Goal: Task Accomplishment & Management: Use online tool/utility

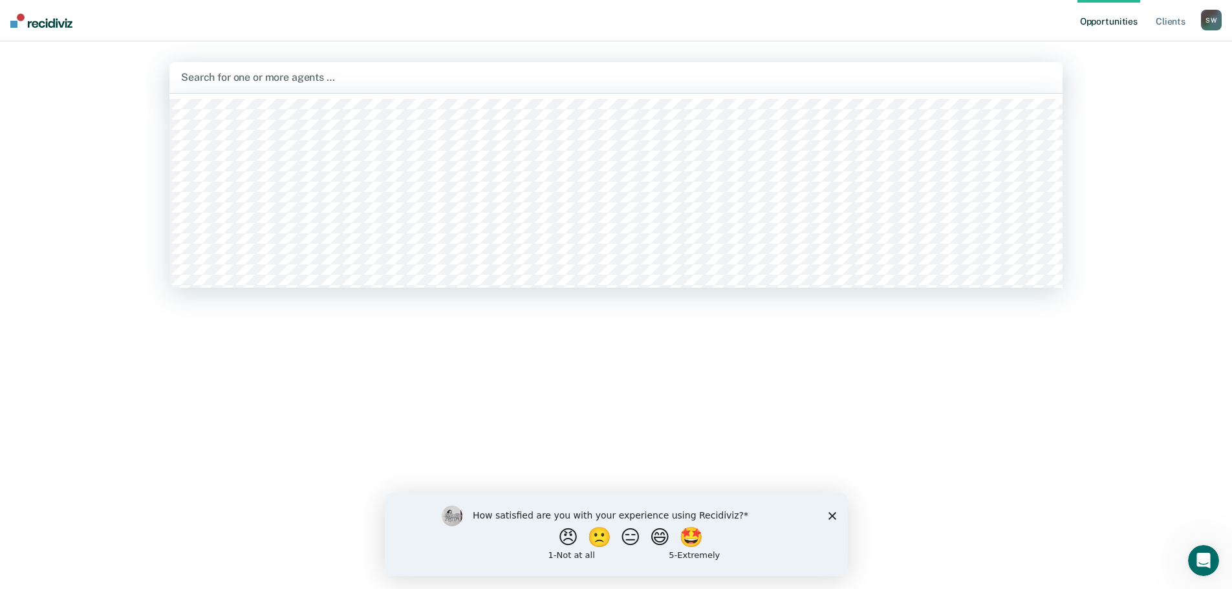
click at [356, 79] on div at bounding box center [616, 77] width 870 height 15
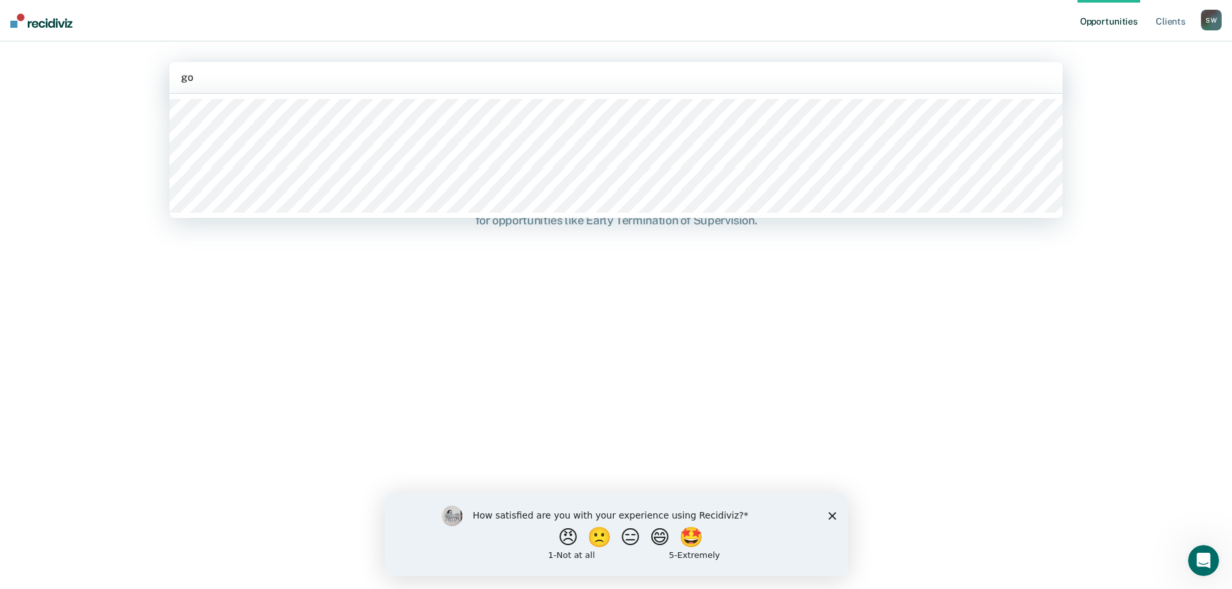
type input "gon"
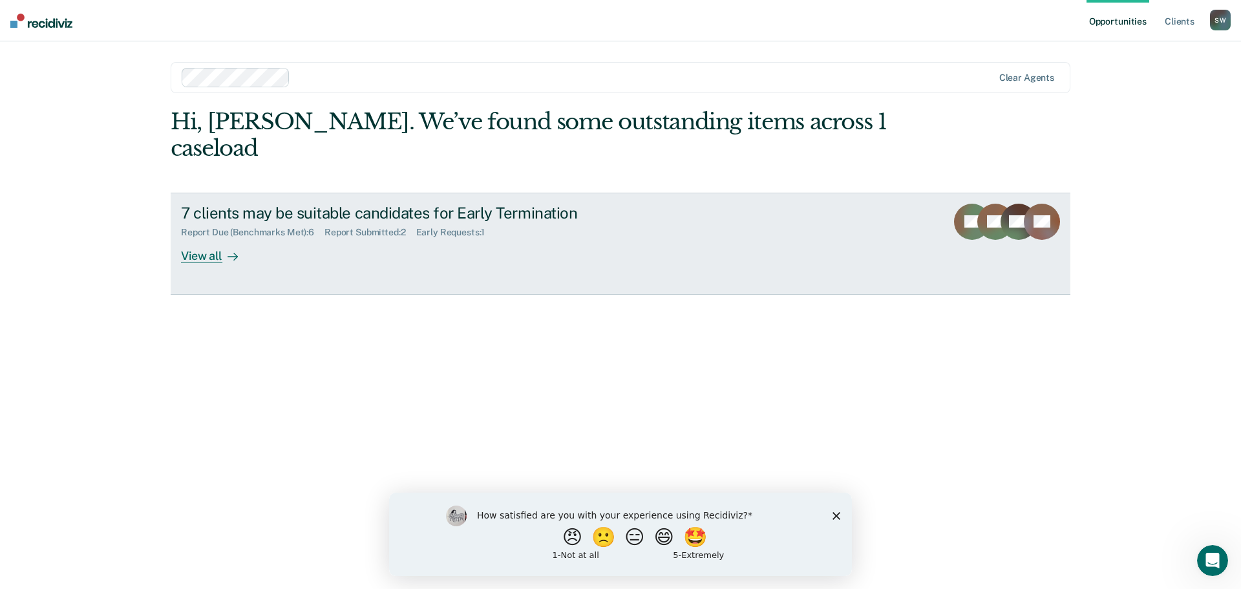
click at [196, 238] on div "View all" at bounding box center [217, 250] width 72 height 25
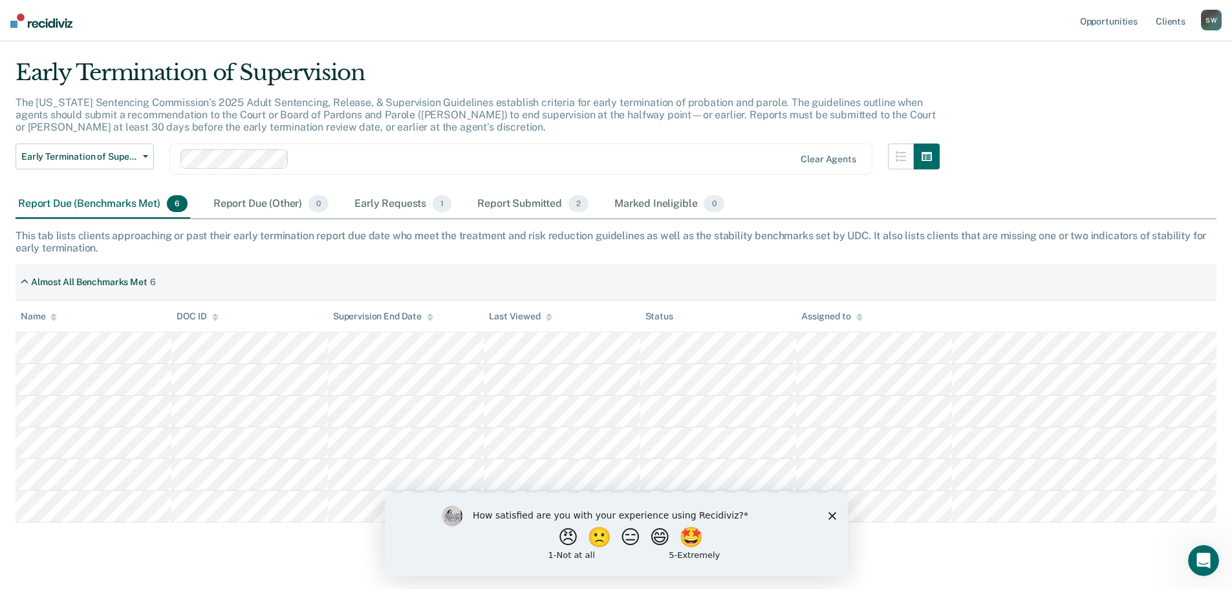
scroll to position [56, 0]
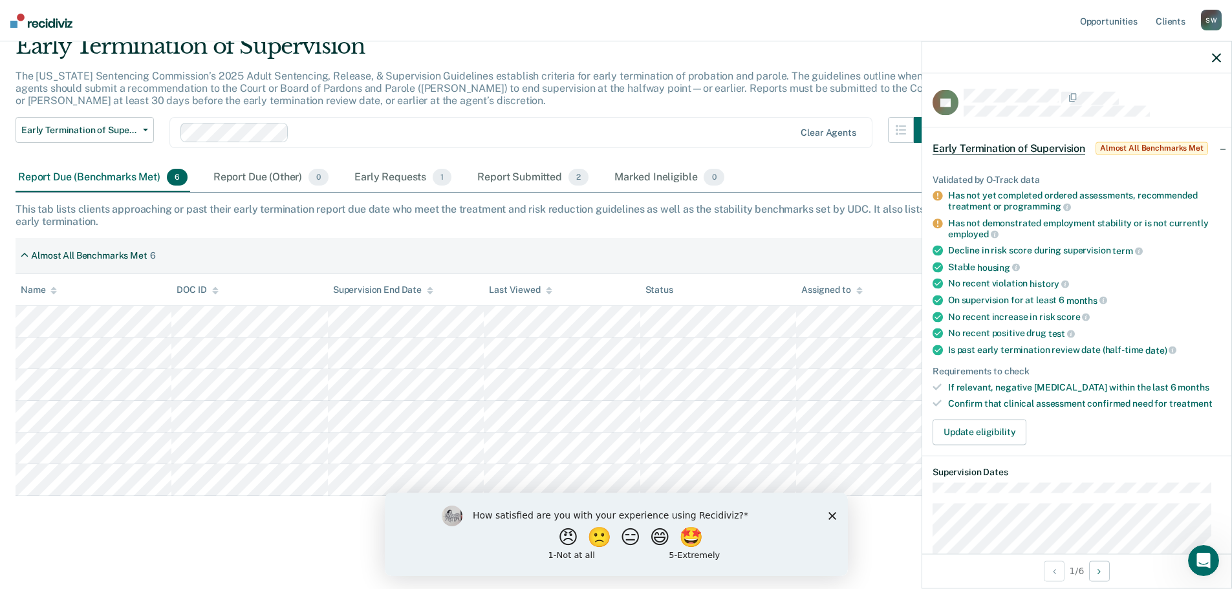
click at [118, 564] on main "Early Termination of Supervision The Utah Sentencing Commission’s 2025 Adult Se…" at bounding box center [616, 298] width 1232 height 573
click at [143, 128] on button "Early Termination of Supervision" at bounding box center [85, 130] width 138 height 26
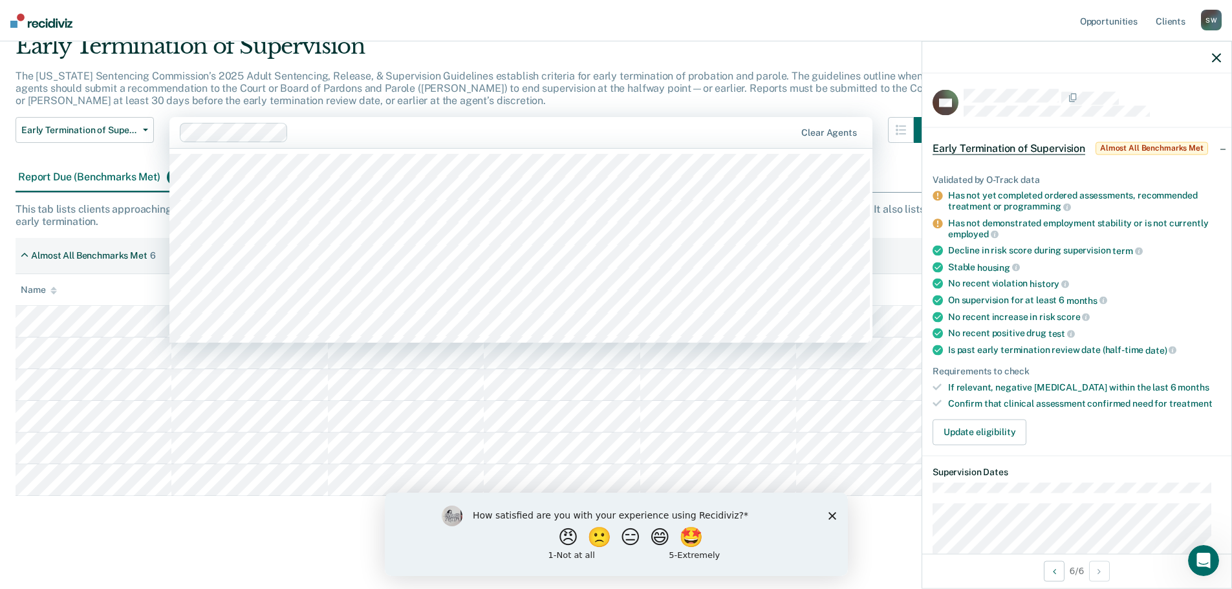
click at [387, 131] on div at bounding box center [545, 132] width 502 height 15
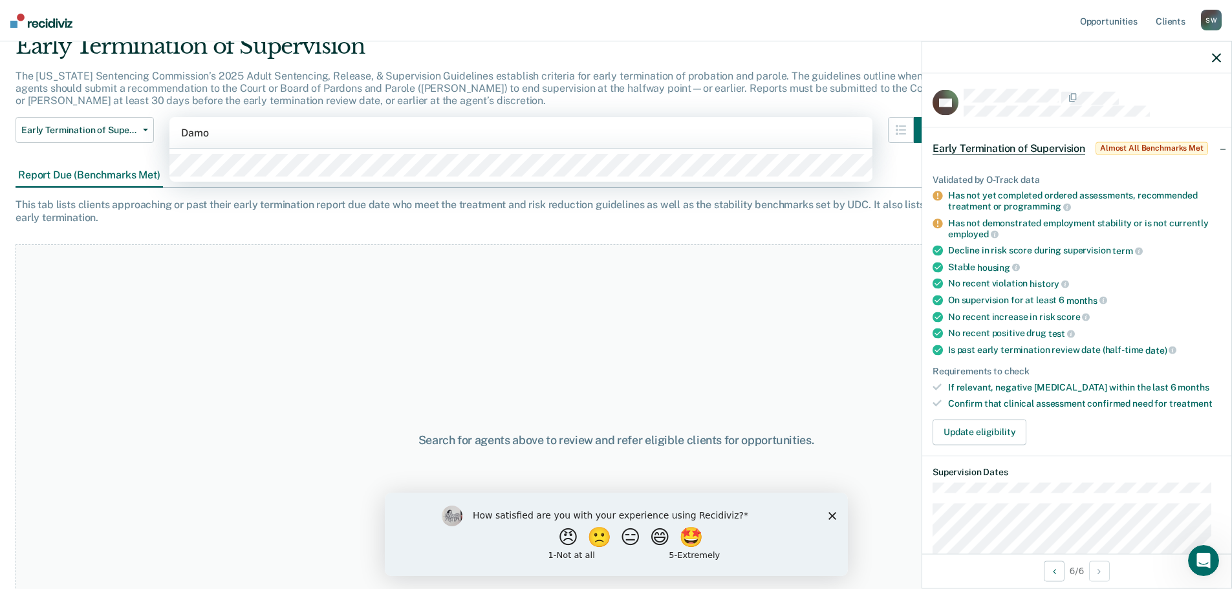
type input "Damon"
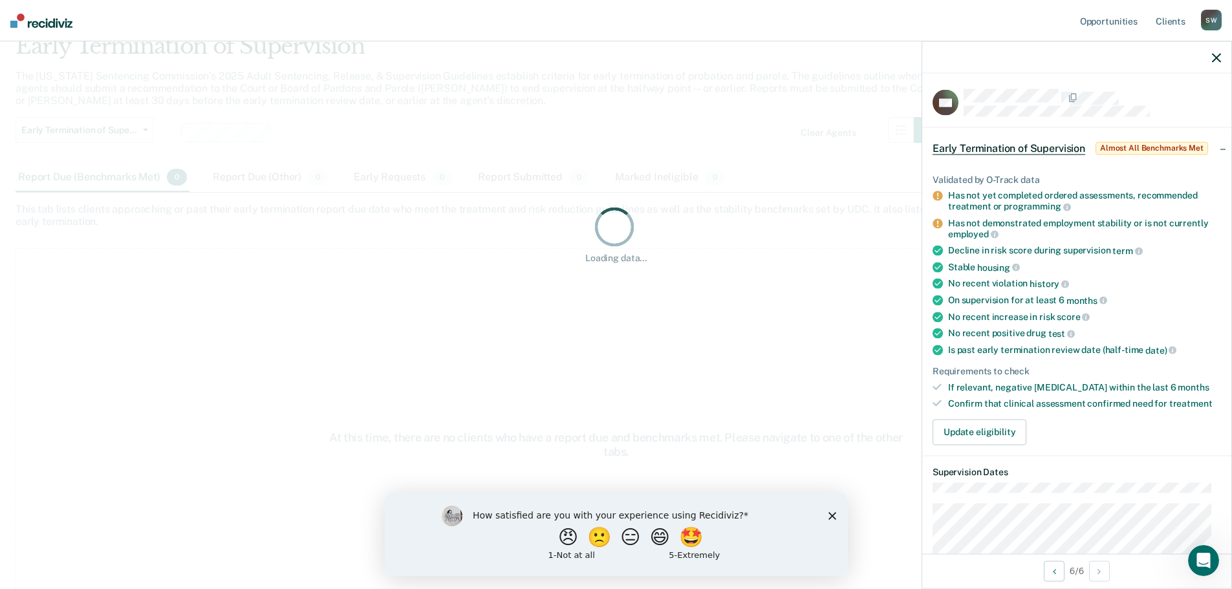
scroll to position [0, 0]
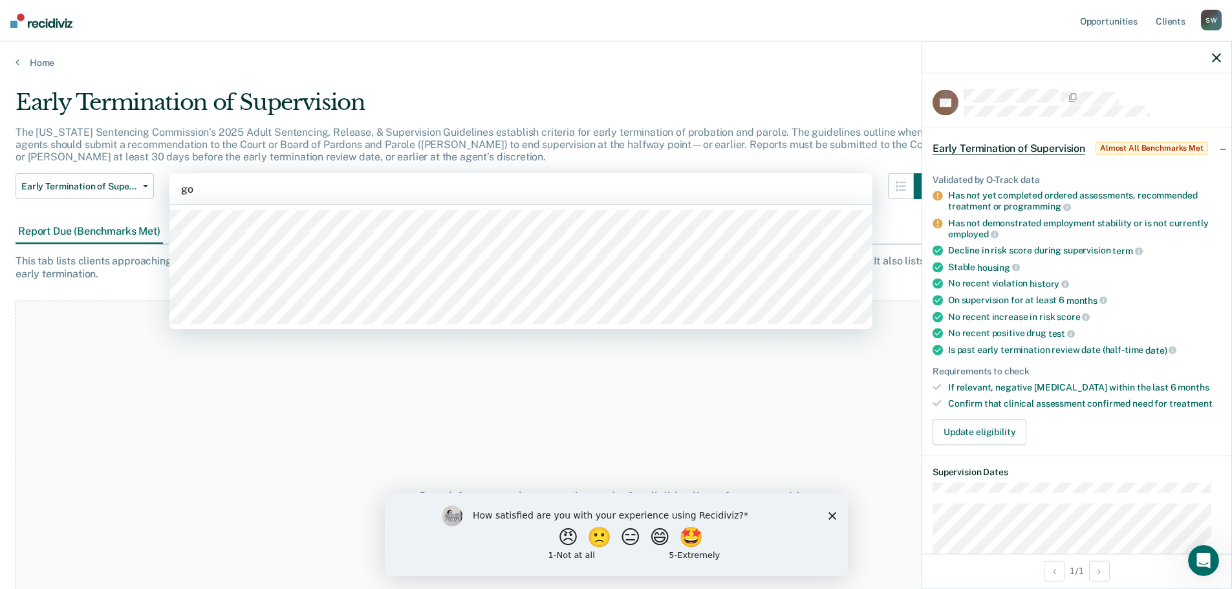
type input "gon"
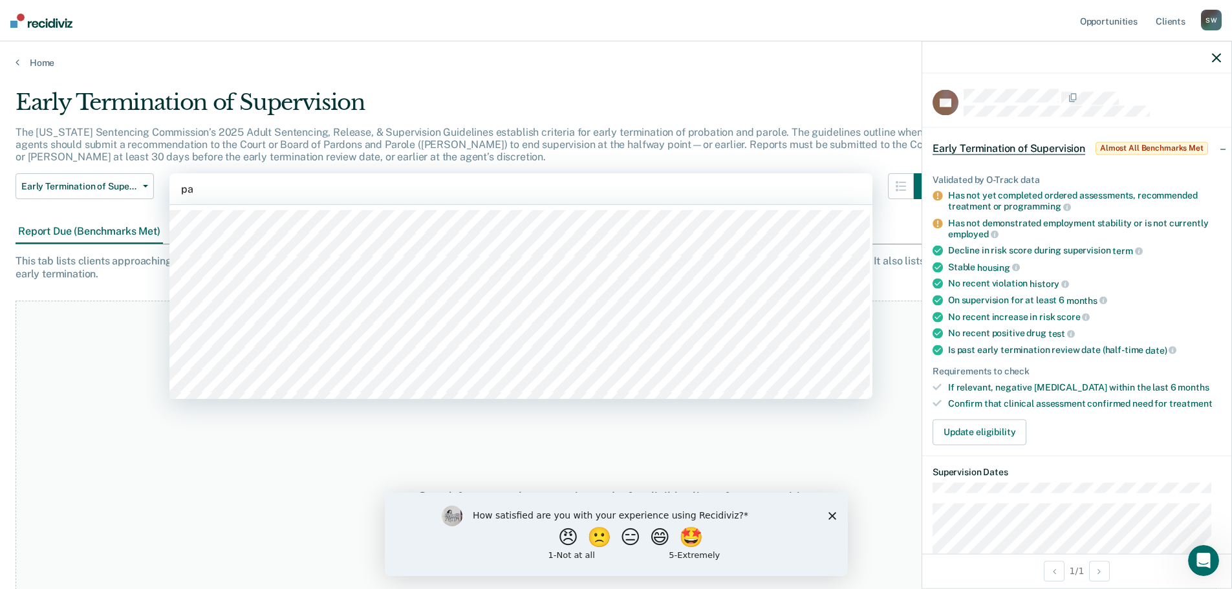
type input "pax"
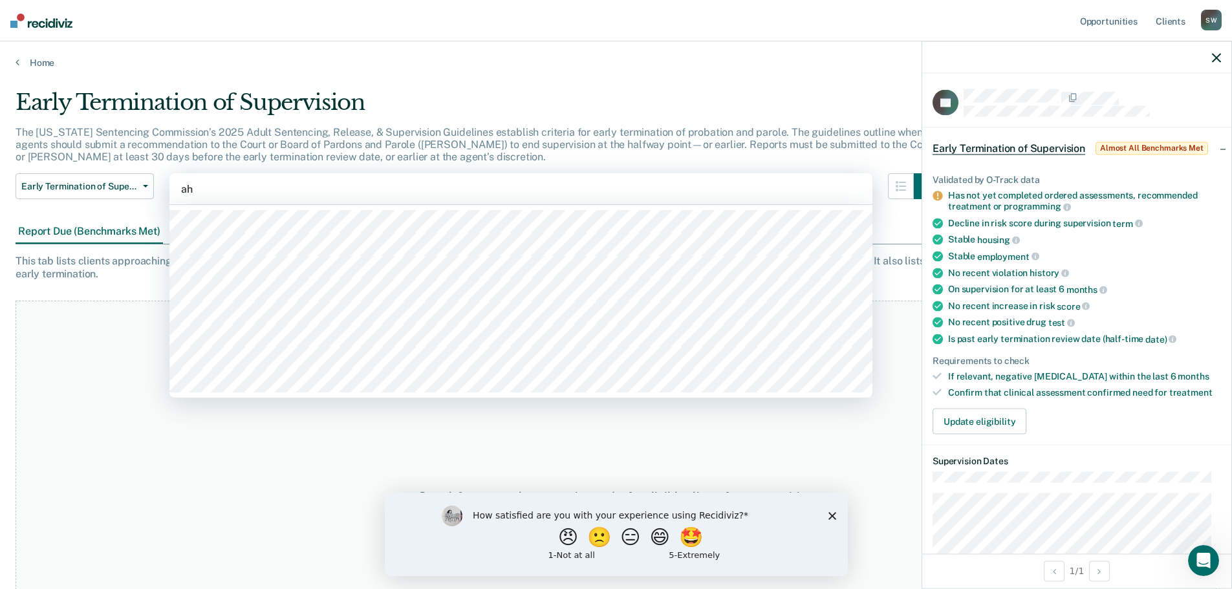
type input "a"
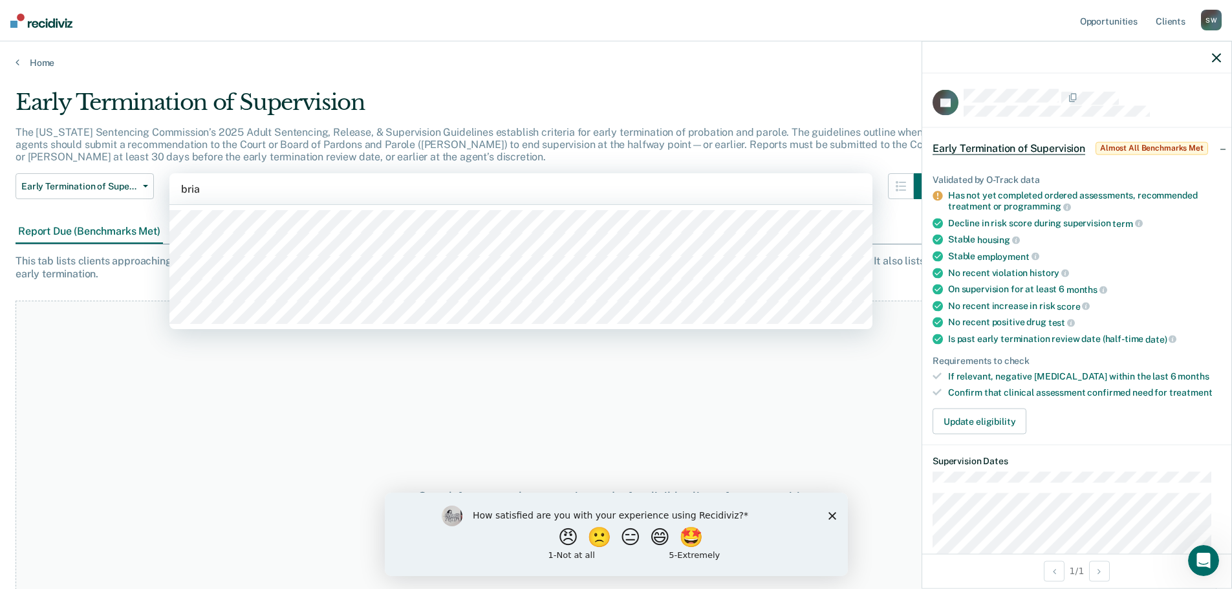
type input "brian"
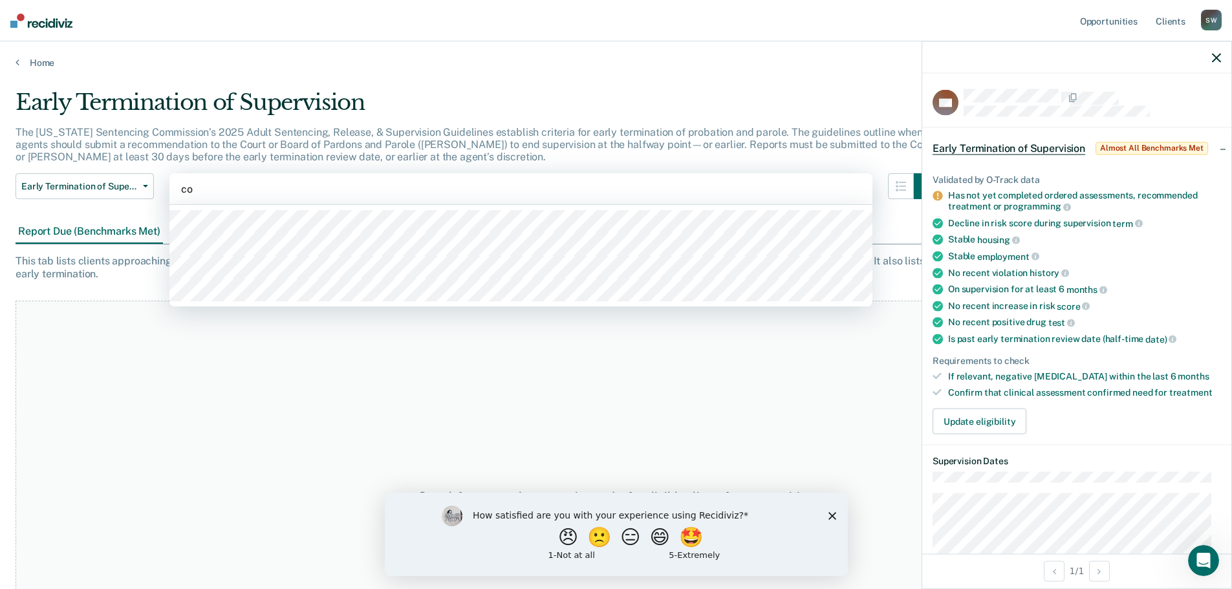
type input "c"
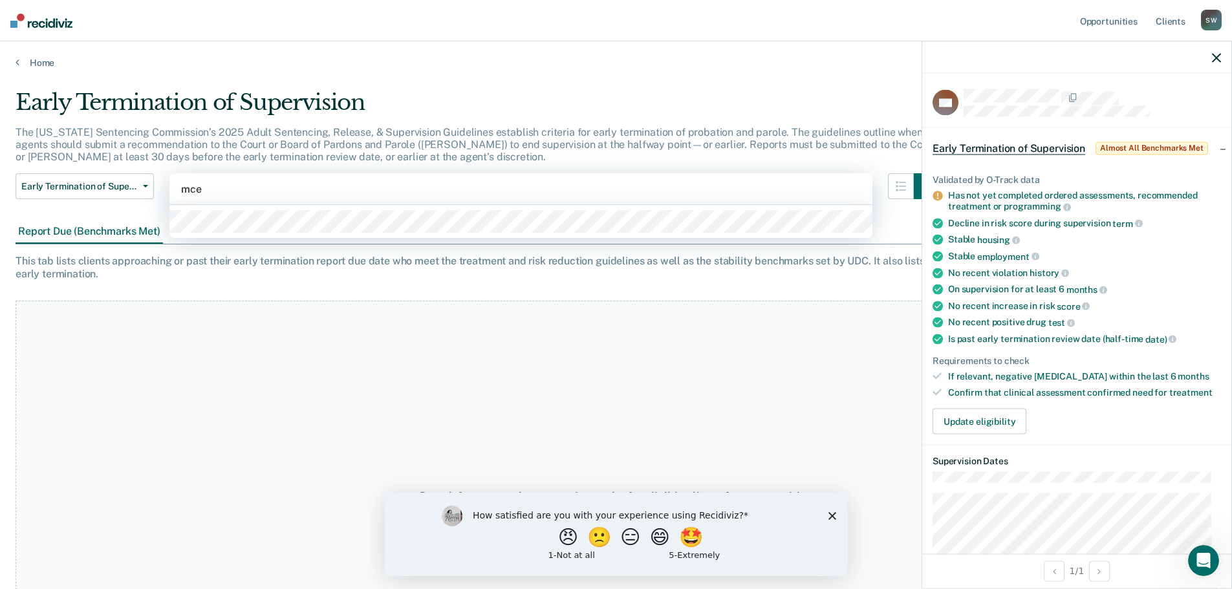
type input "mcew"
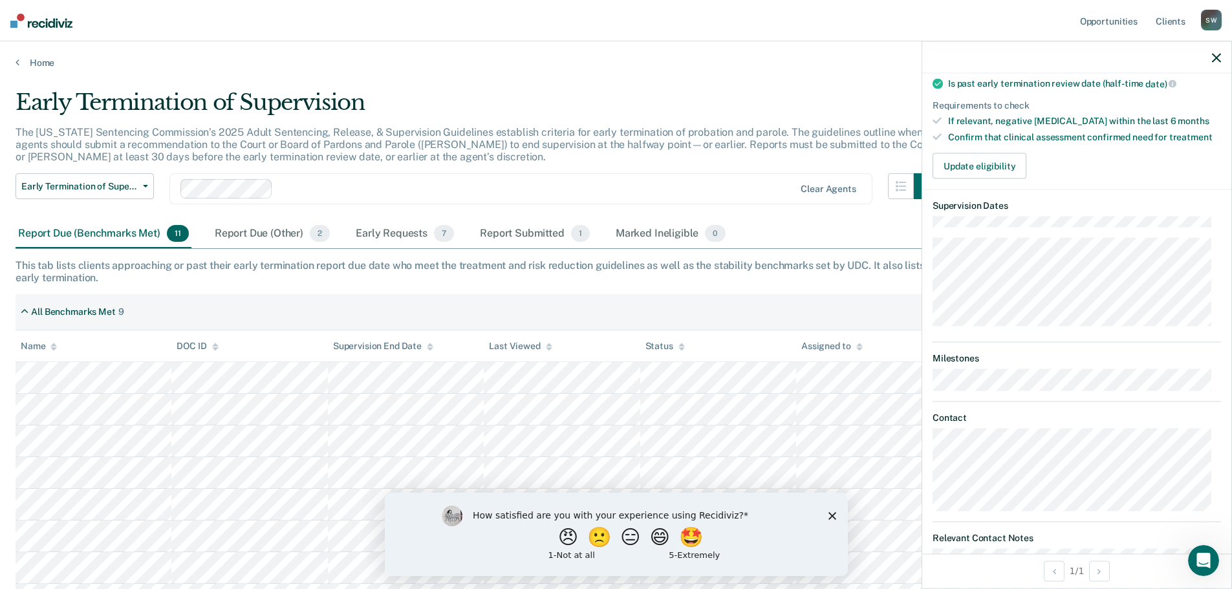
scroll to position [259, 0]
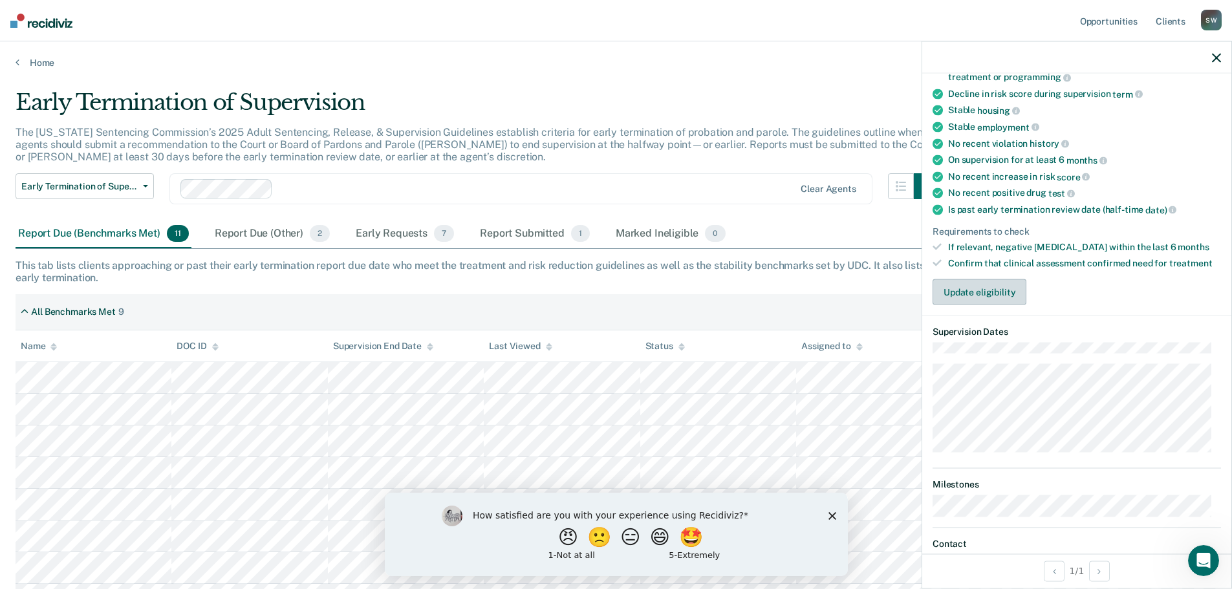
click at [1000, 286] on button "Update eligibility" at bounding box center [979, 292] width 94 height 26
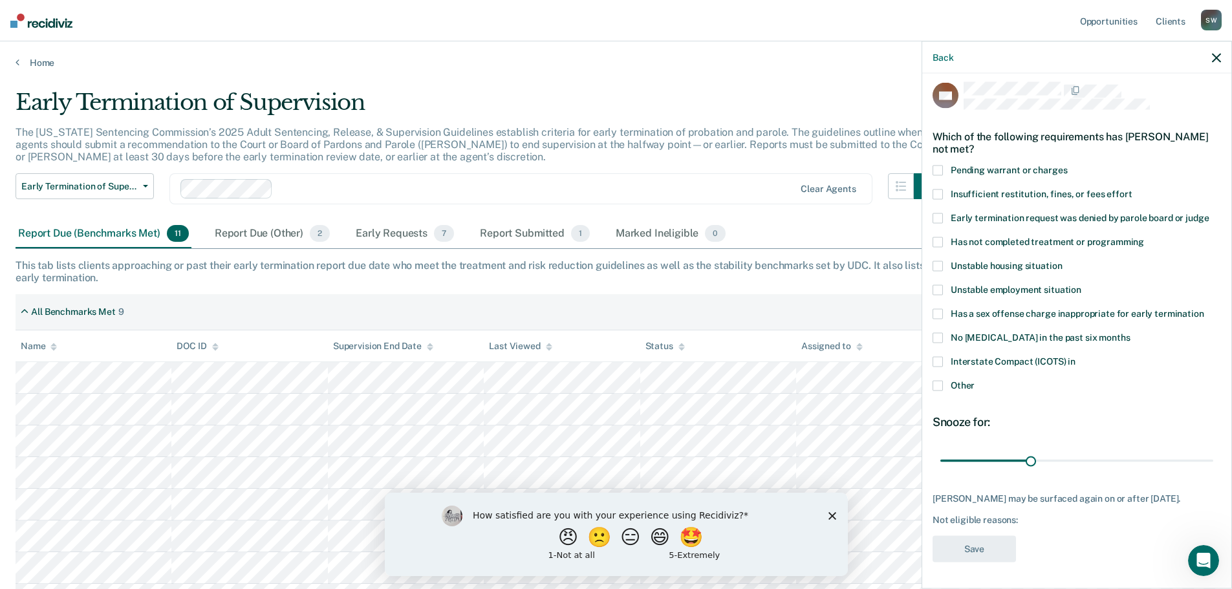
click at [939, 381] on span at bounding box center [937, 386] width 10 height 10
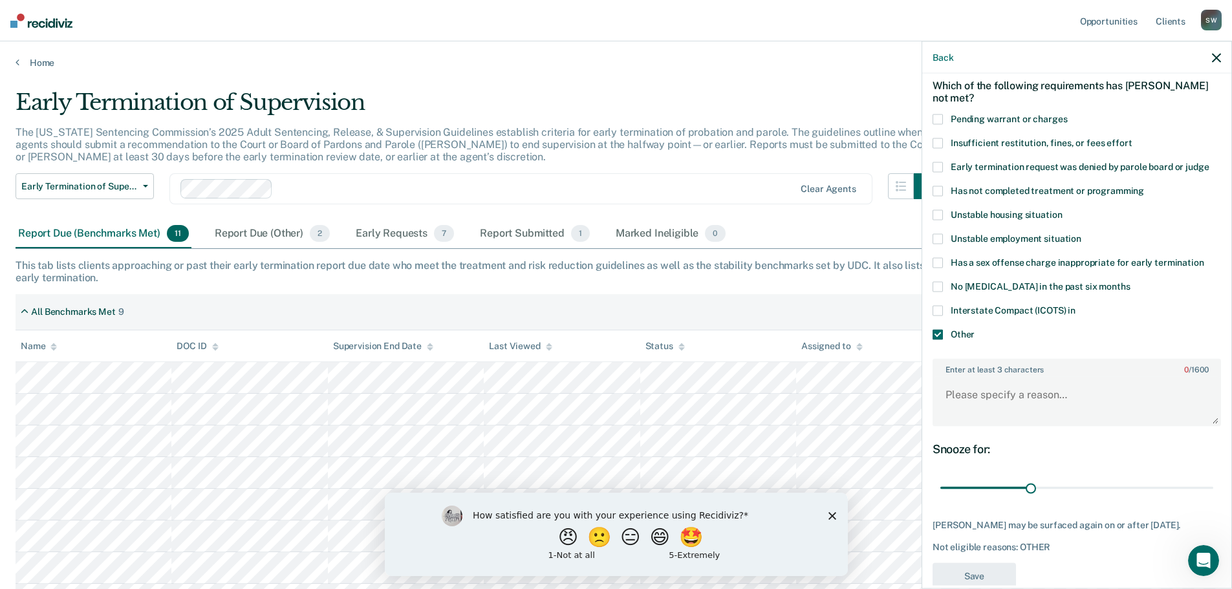
scroll to position [81, 0]
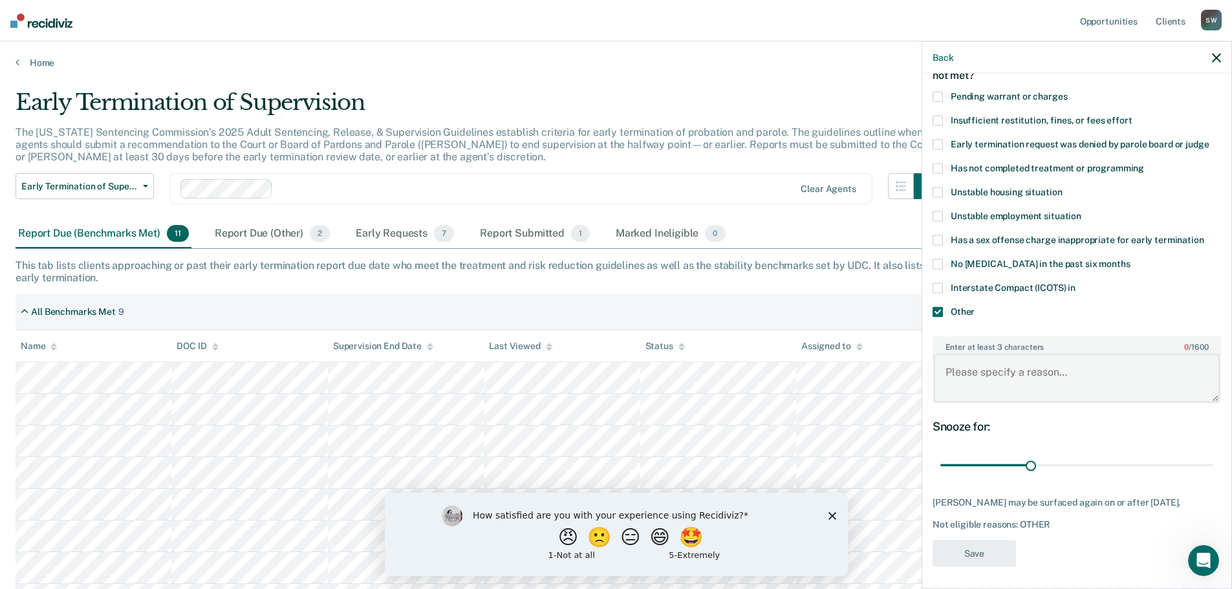
click at [1007, 371] on textarea "Enter at least 3 characters 0 / 1600" at bounding box center [1077, 378] width 286 height 48
type textarea "Compact In"
click at [961, 558] on button "Save" at bounding box center [973, 553] width 83 height 27
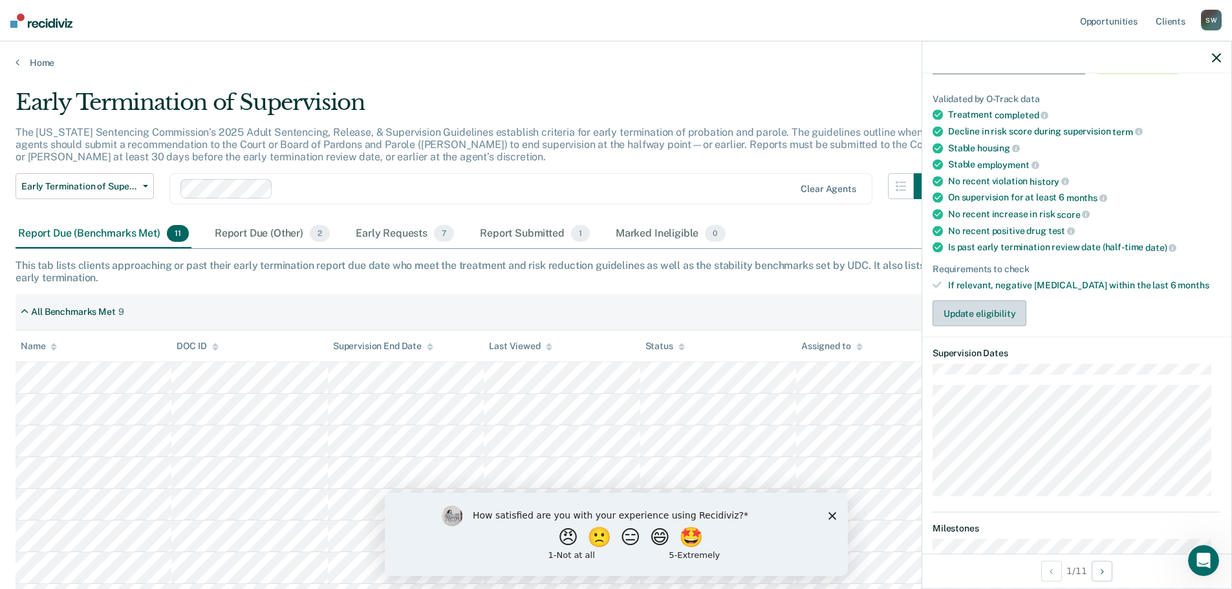
click at [976, 309] on button "Update eligibility" at bounding box center [979, 314] width 94 height 26
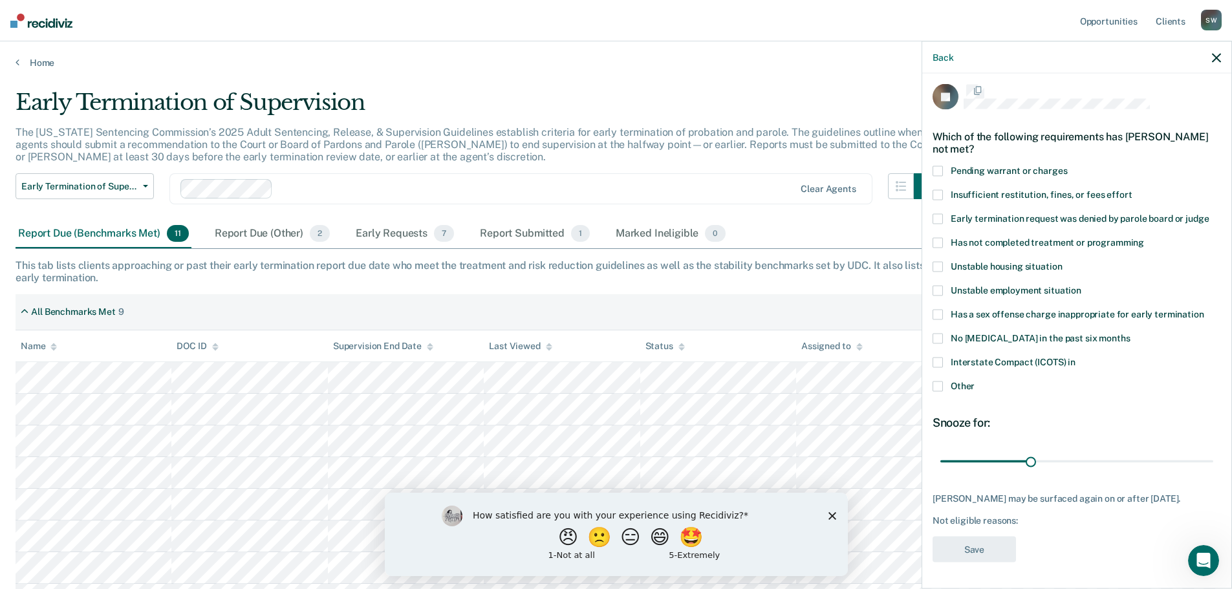
scroll to position [16, 0]
click at [934, 381] on span at bounding box center [937, 386] width 10 height 10
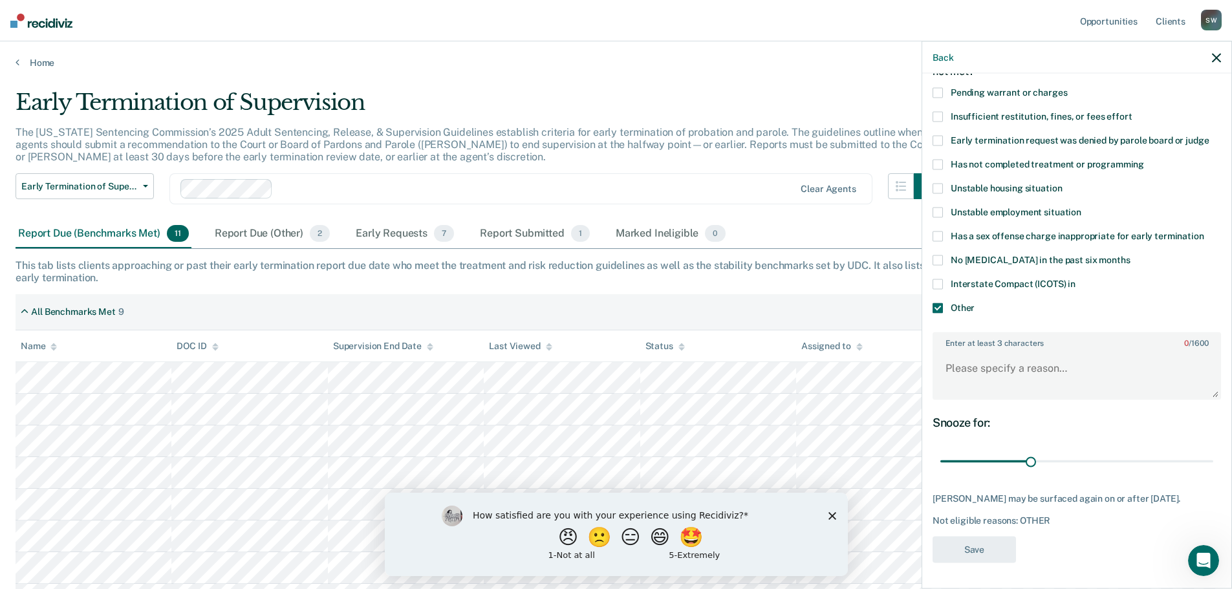
scroll to position [94, 0]
click at [950, 377] on textarea "Enter at least 3 characters 0 / 1600" at bounding box center [1077, 374] width 286 height 48
type textarea "Compact In"
click at [982, 543] on button "Save" at bounding box center [973, 549] width 83 height 27
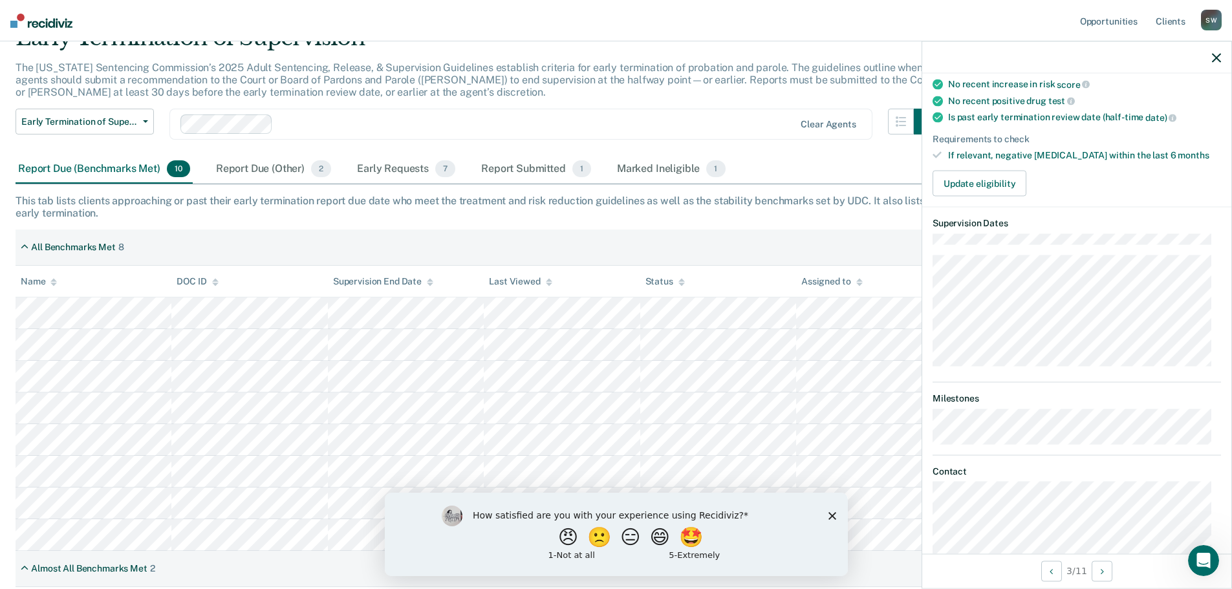
scroll to position [159, 0]
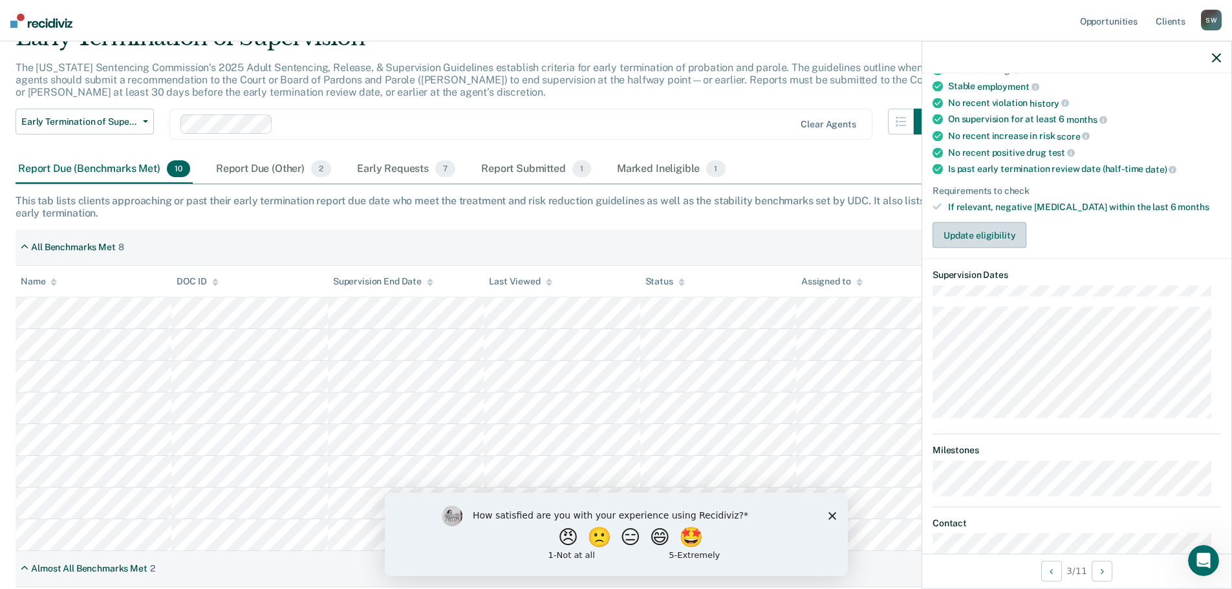
click at [954, 232] on button "Update eligibility" at bounding box center [979, 235] width 94 height 26
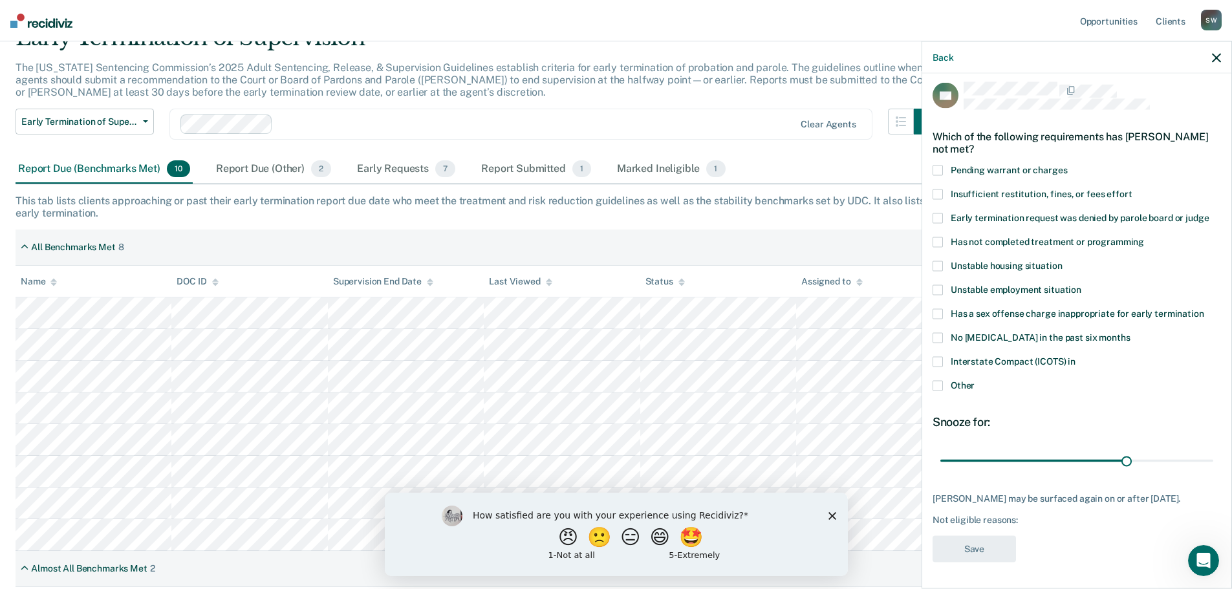
click at [939, 381] on span at bounding box center [937, 386] width 10 height 10
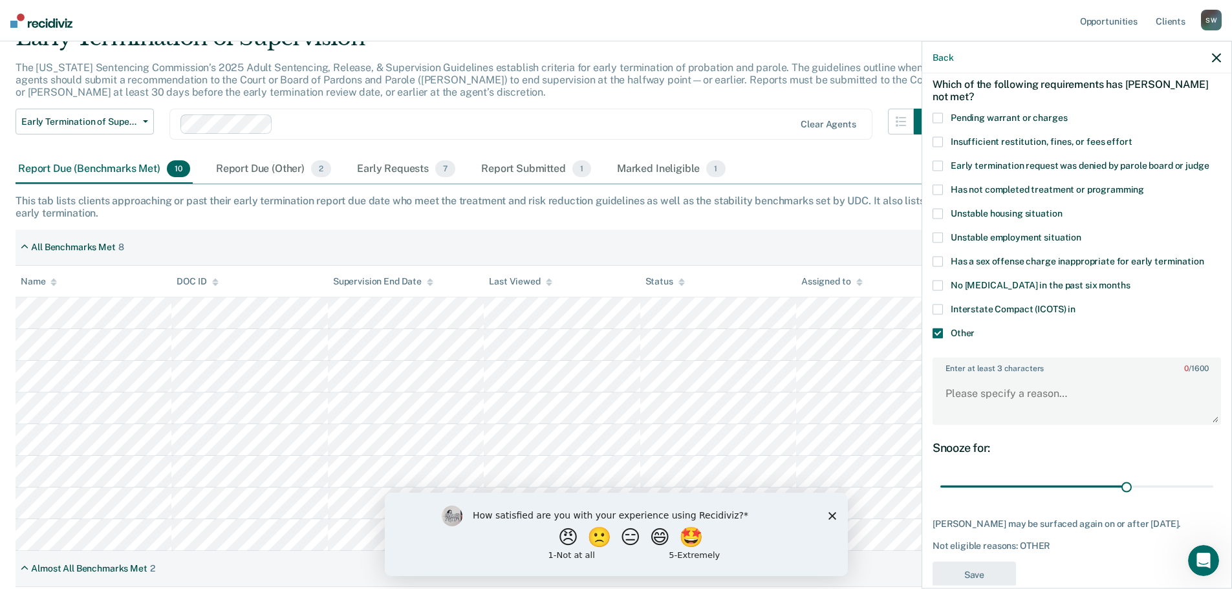
scroll to position [94, 0]
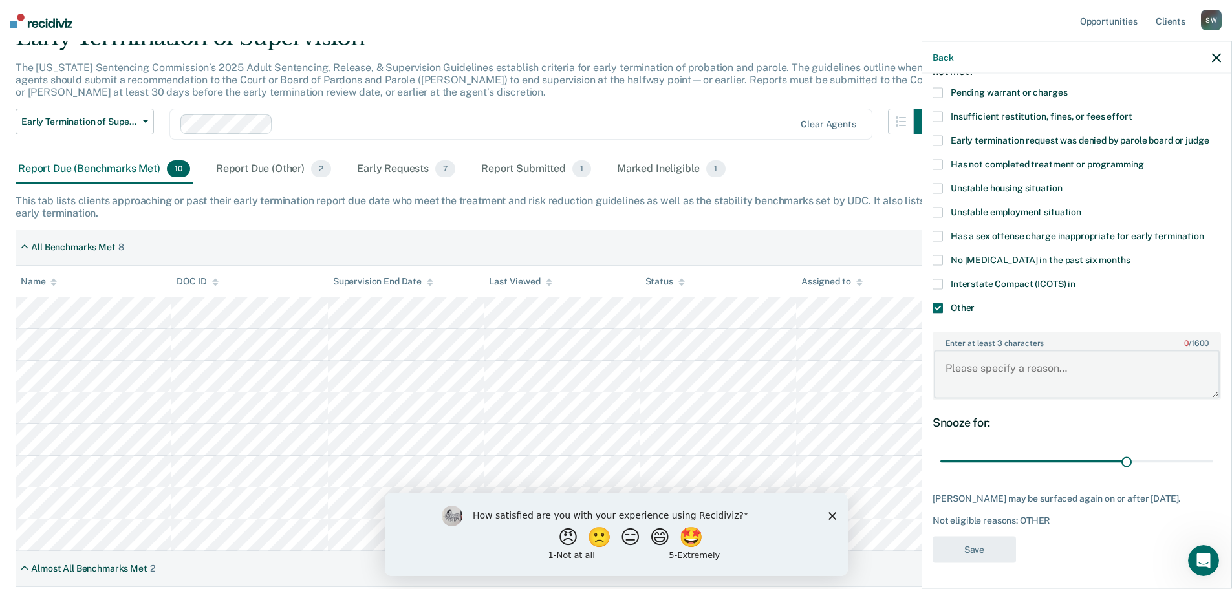
click at [959, 356] on textarea "Enter at least 3 characters 0 / 1600" at bounding box center [1077, 374] width 286 height 48
type textarea "Compact In"
click at [980, 555] on button "Save" at bounding box center [973, 549] width 83 height 27
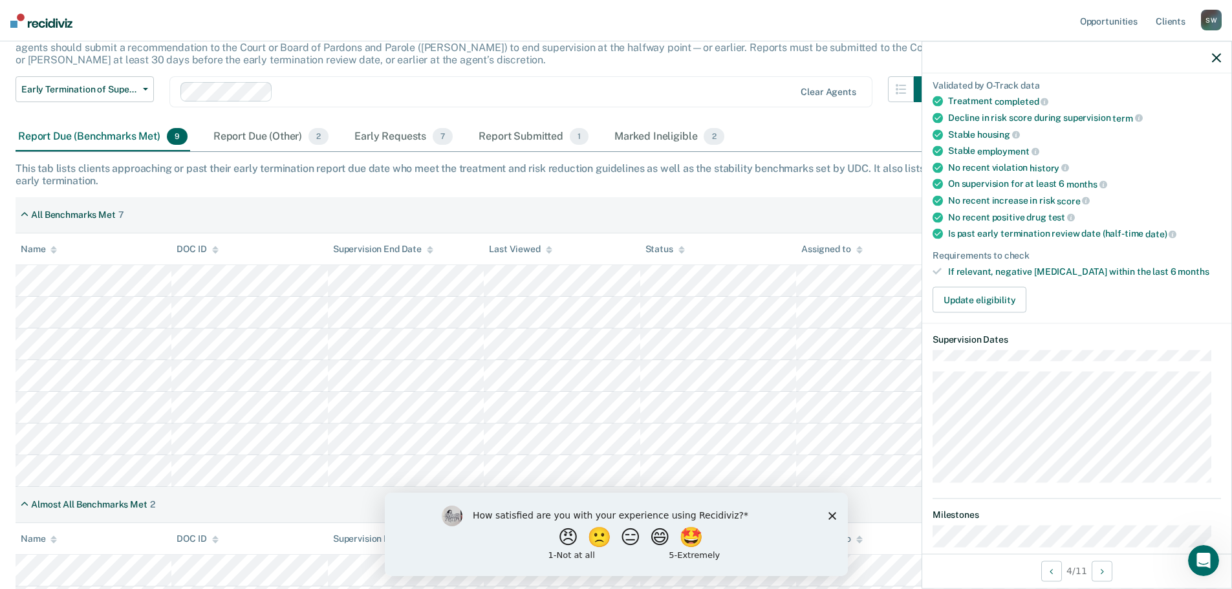
scroll to position [126, 0]
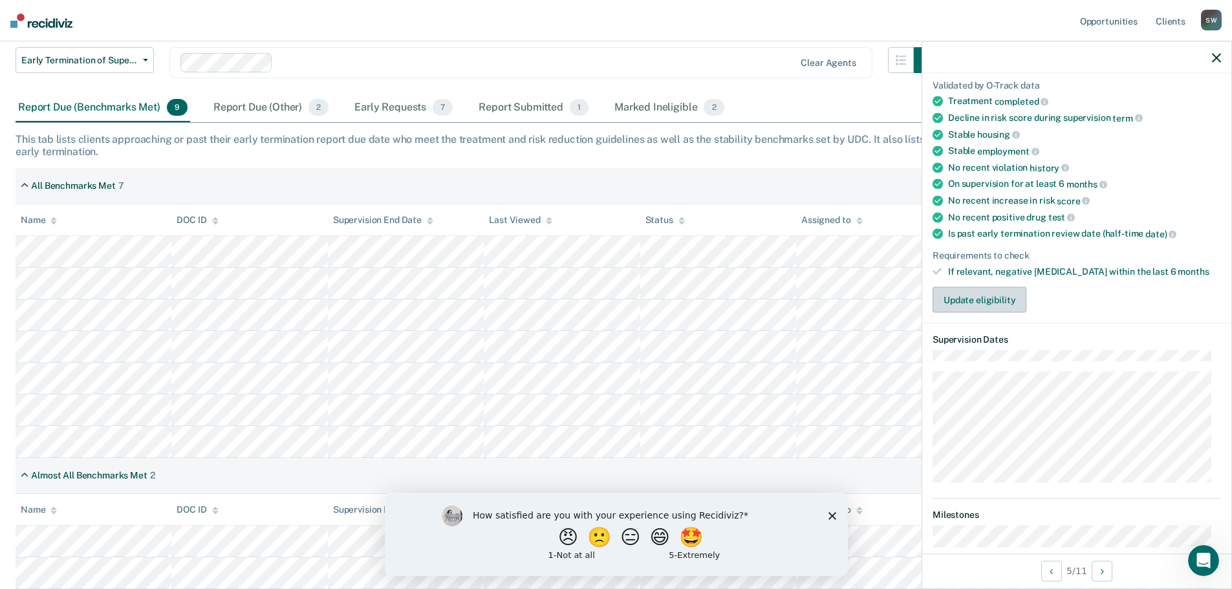
click at [969, 299] on button "Update eligibility" at bounding box center [979, 300] width 94 height 26
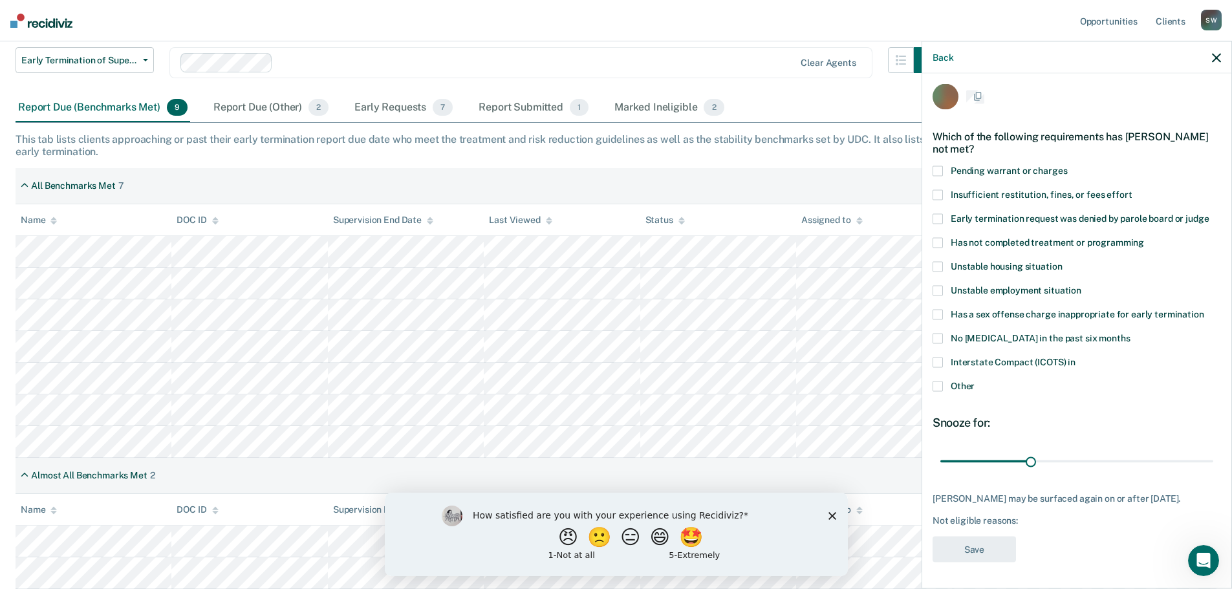
scroll to position [16, 0]
click at [934, 381] on span at bounding box center [937, 386] width 10 height 10
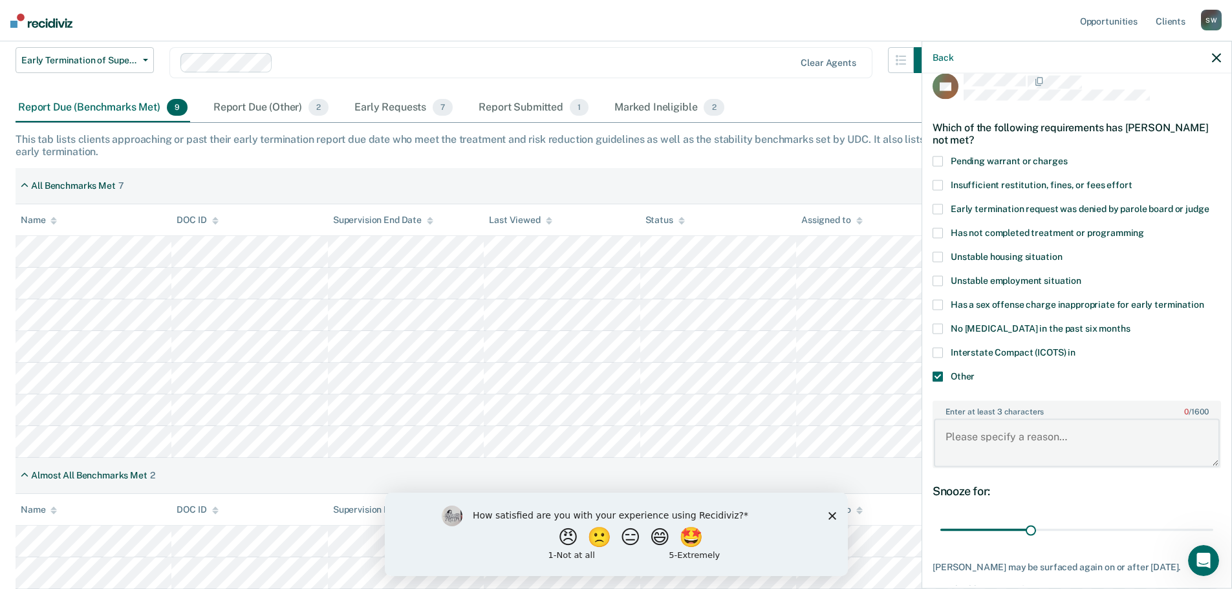
click at [955, 443] on textarea "Enter at least 3 characters 0 / 1600" at bounding box center [1077, 443] width 286 height 48
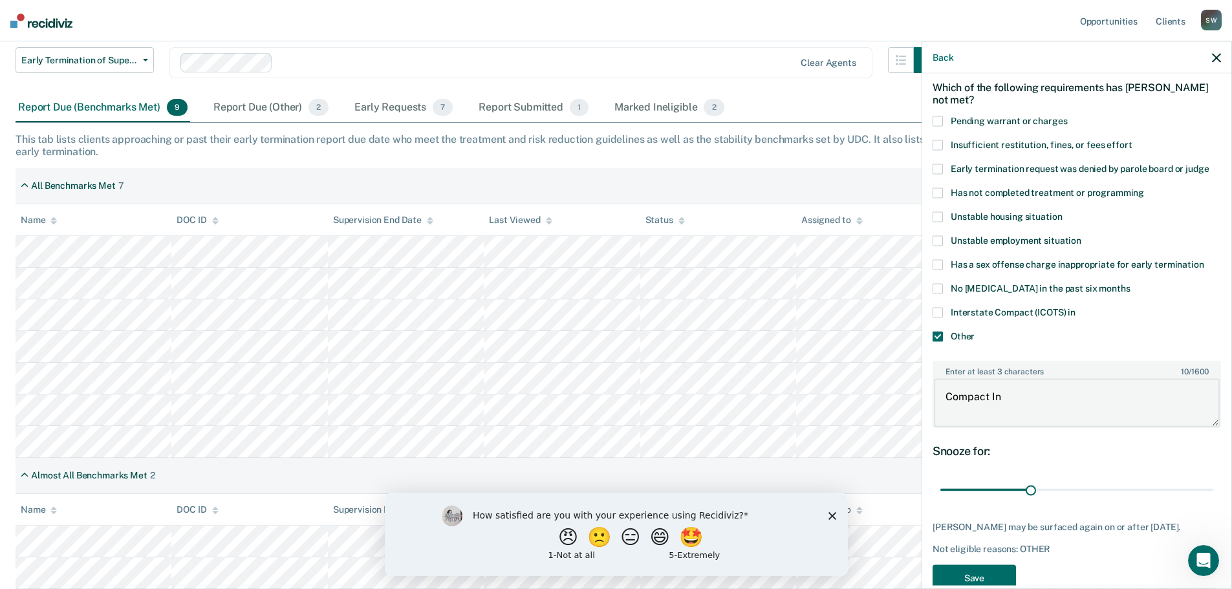
scroll to position [94, 0]
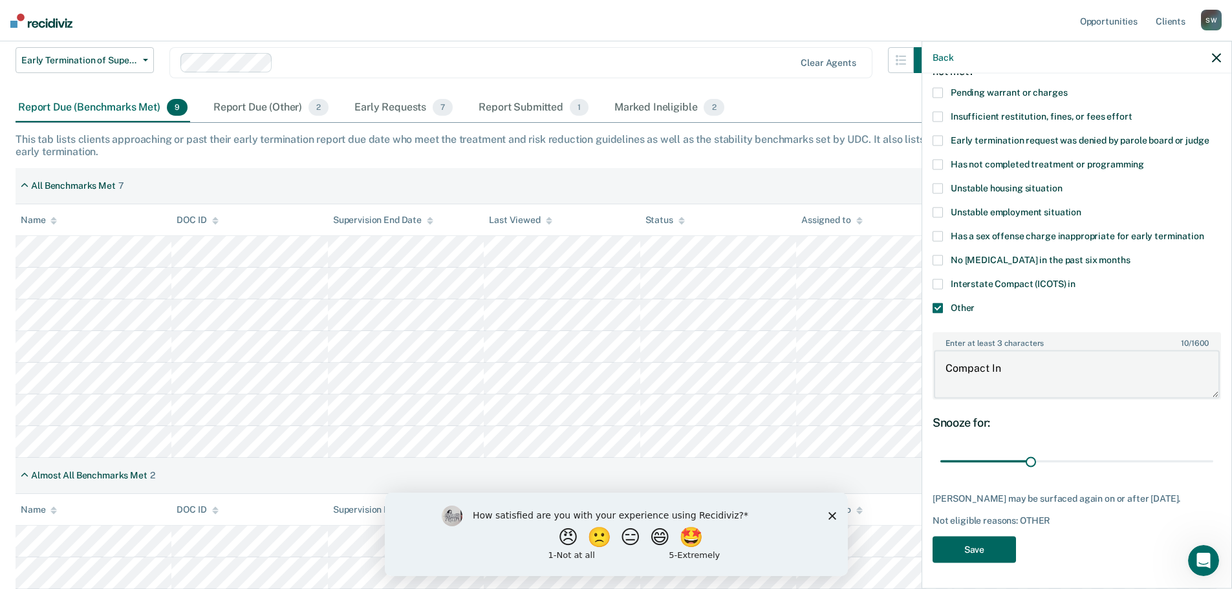
type textarea "Compact In"
click at [966, 545] on button "Save" at bounding box center [973, 549] width 83 height 27
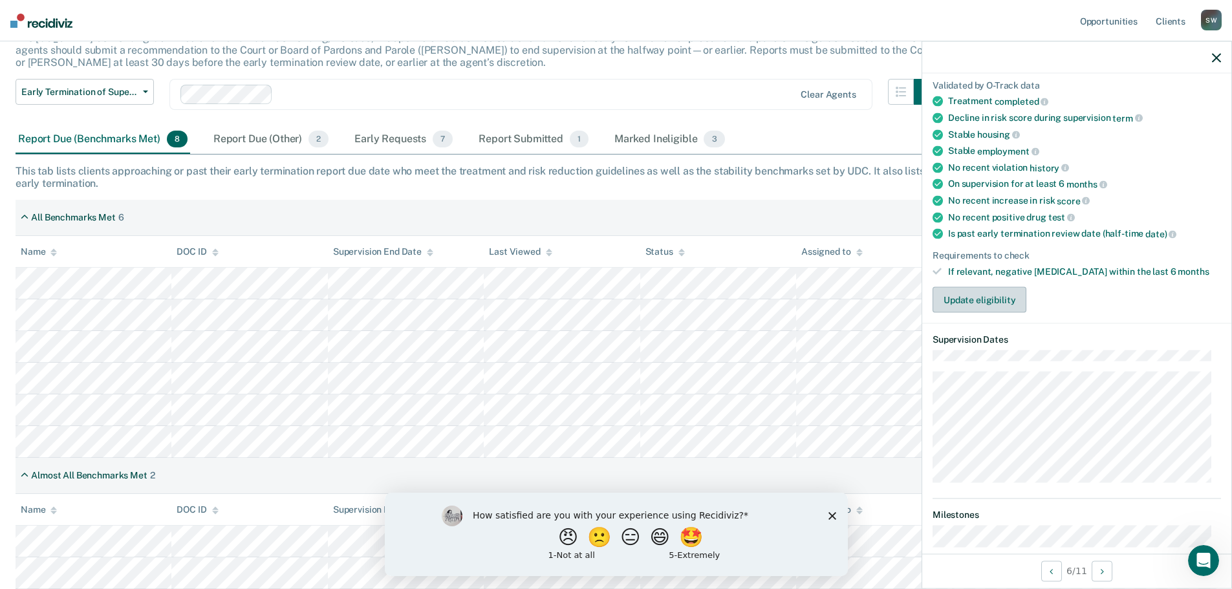
click at [986, 299] on button "Update eligibility" at bounding box center [979, 300] width 94 height 26
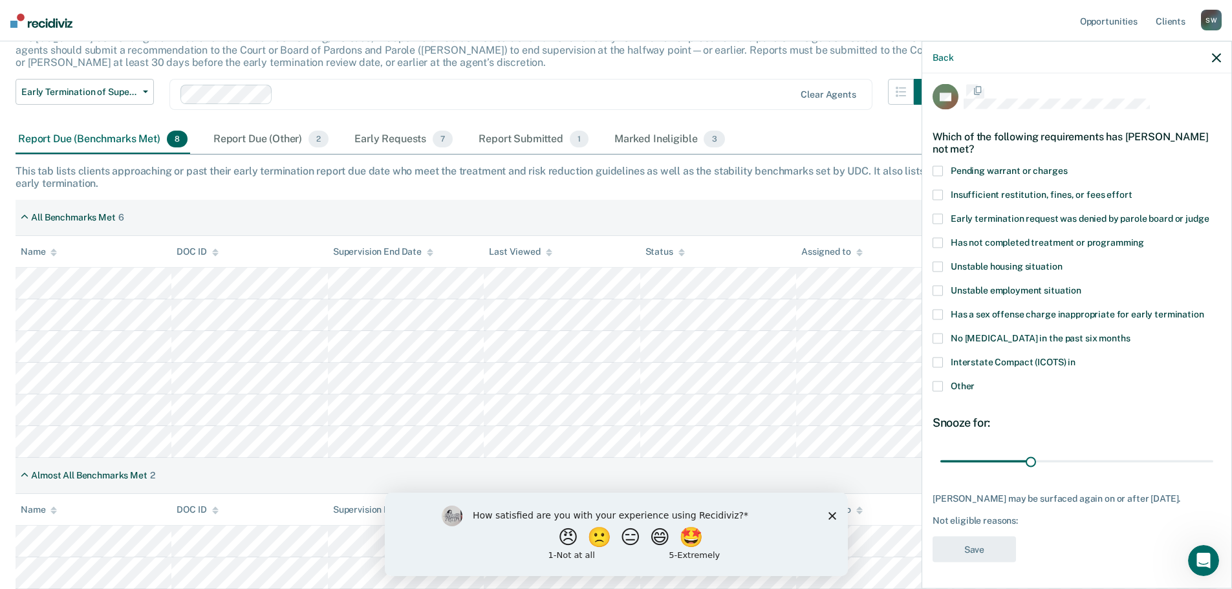
scroll to position [5, 0]
click at [943, 386] on label "Other" at bounding box center [1076, 390] width 288 height 14
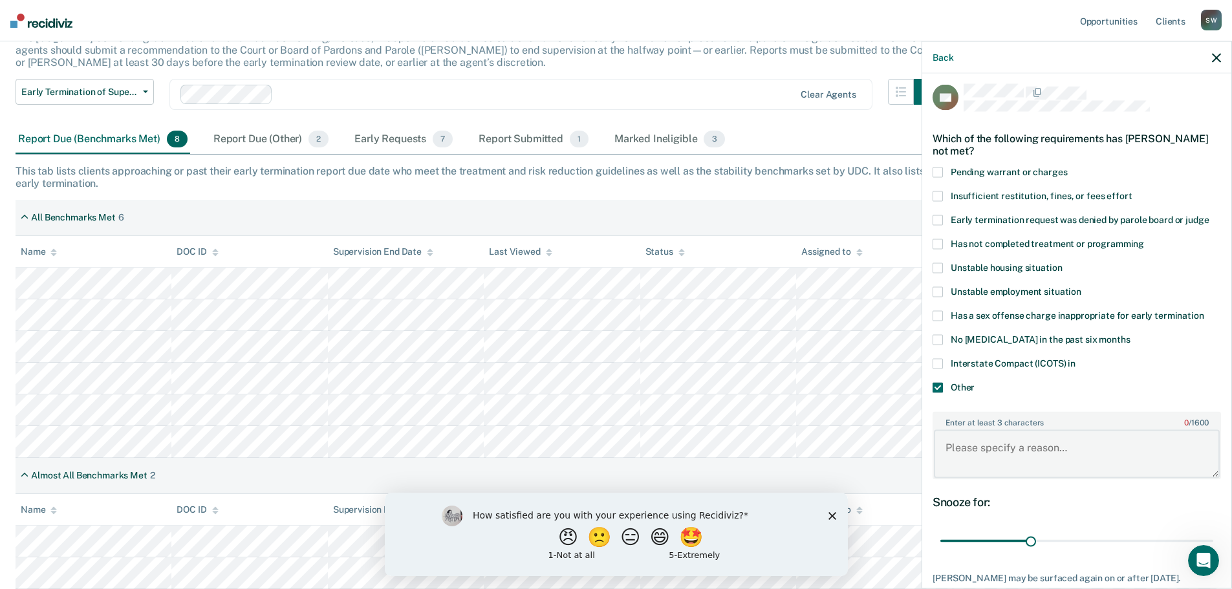
click at [955, 450] on textarea "Enter at least 3 characters 0 / 1600" at bounding box center [1077, 454] width 286 height 48
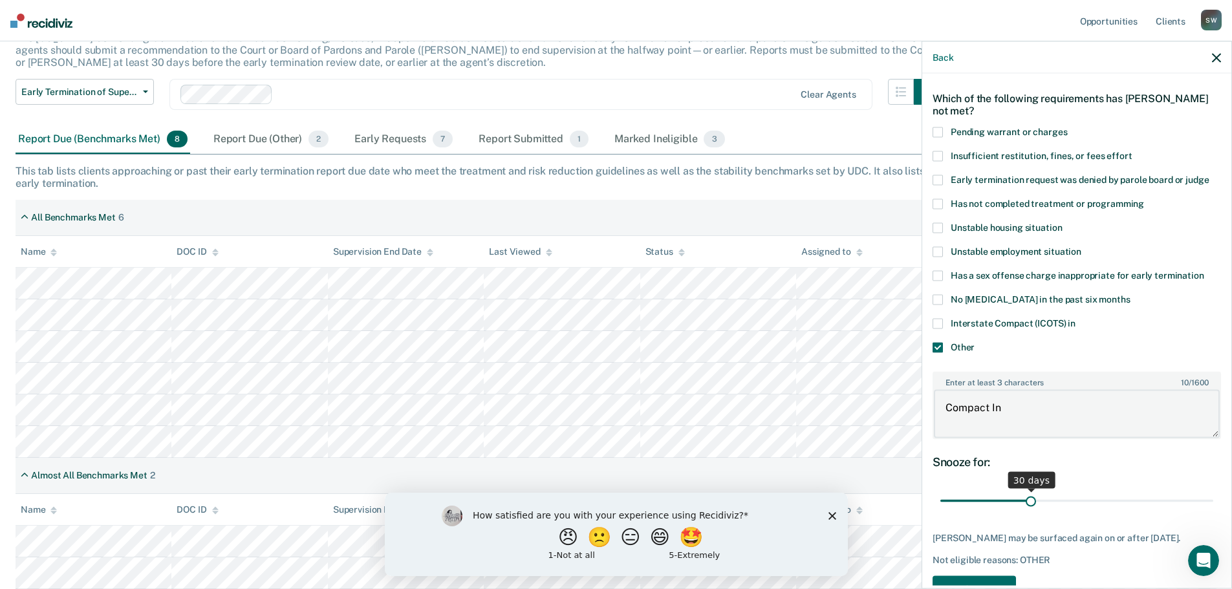
scroll to position [83, 0]
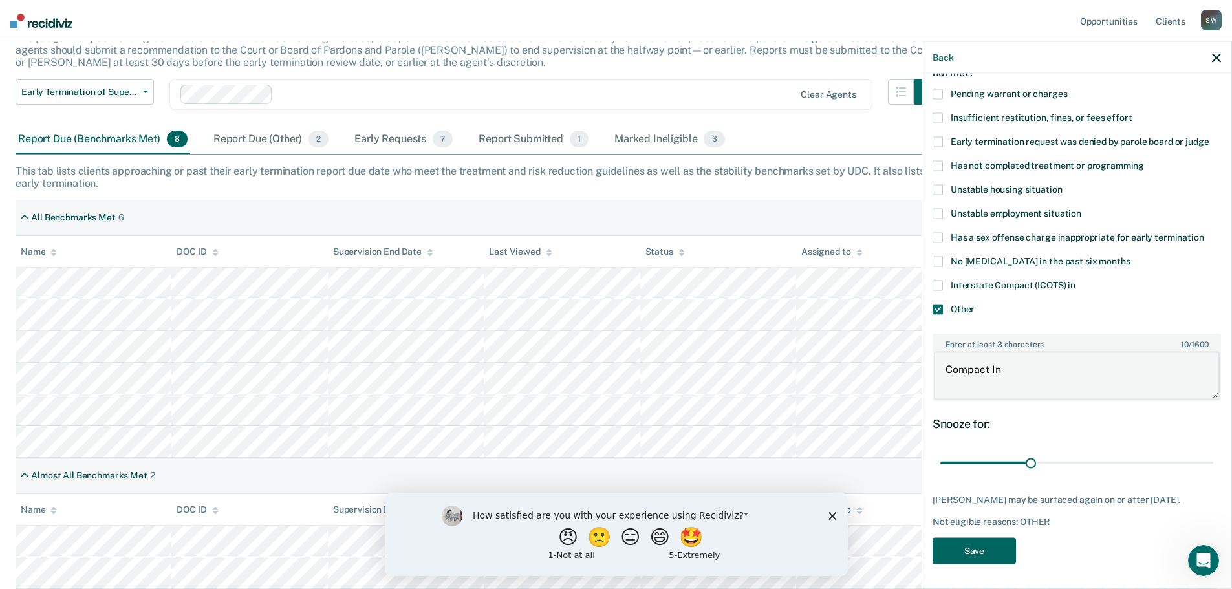
type textarea "Compact In"
click at [983, 547] on button "Save" at bounding box center [973, 550] width 83 height 27
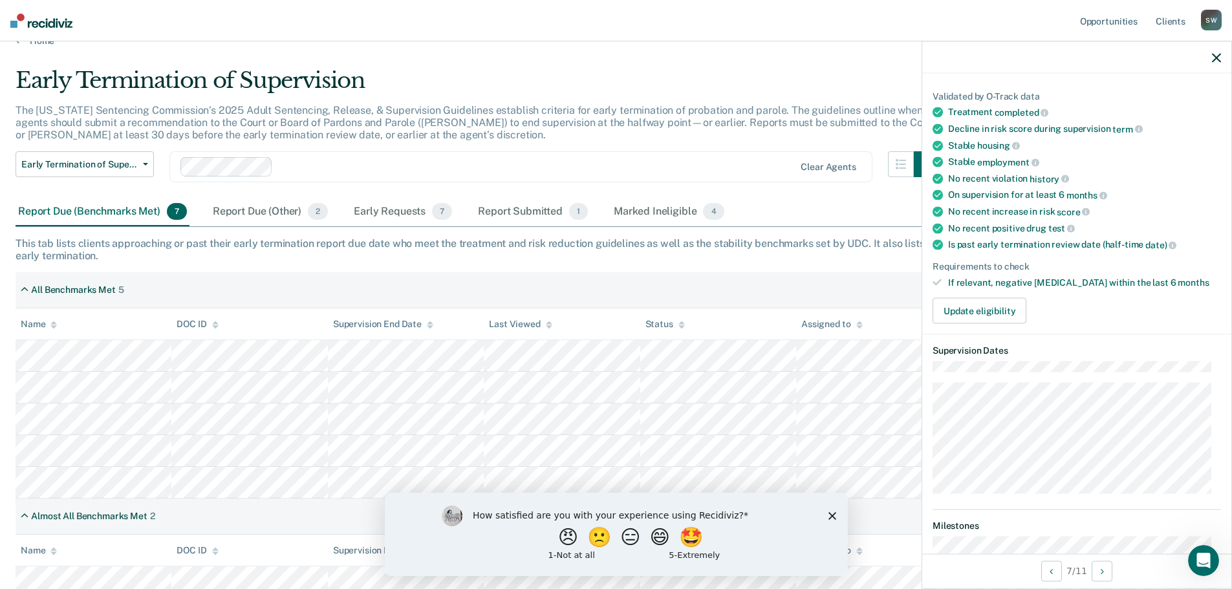
scroll to position [0, 0]
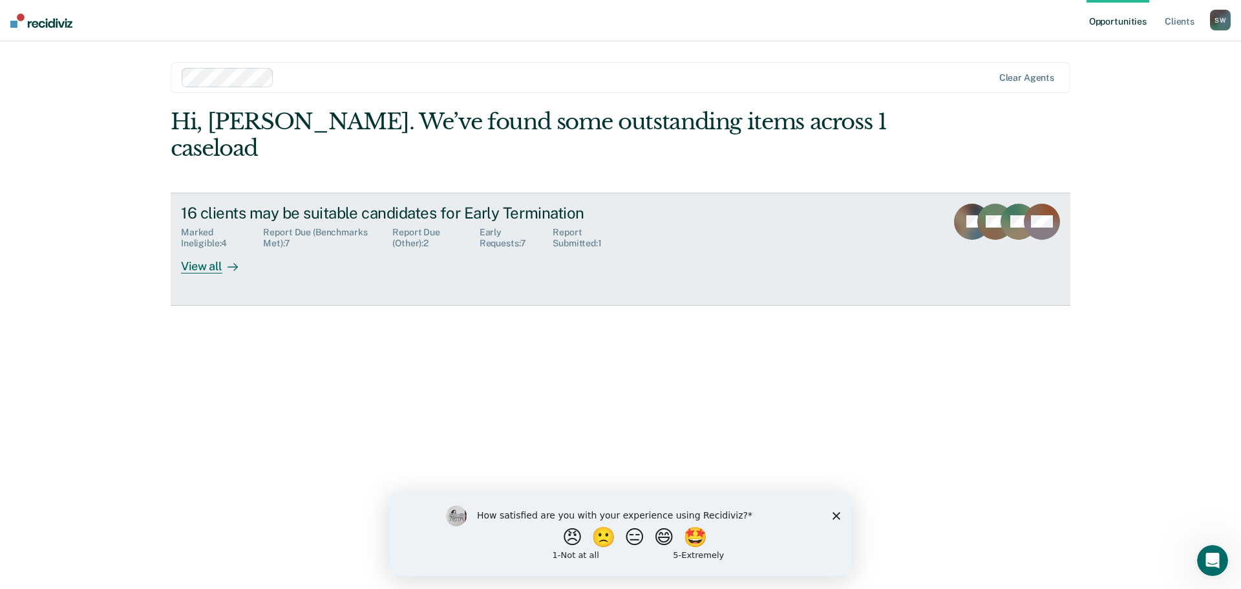
click at [202, 249] on div "View all" at bounding box center [217, 261] width 72 height 25
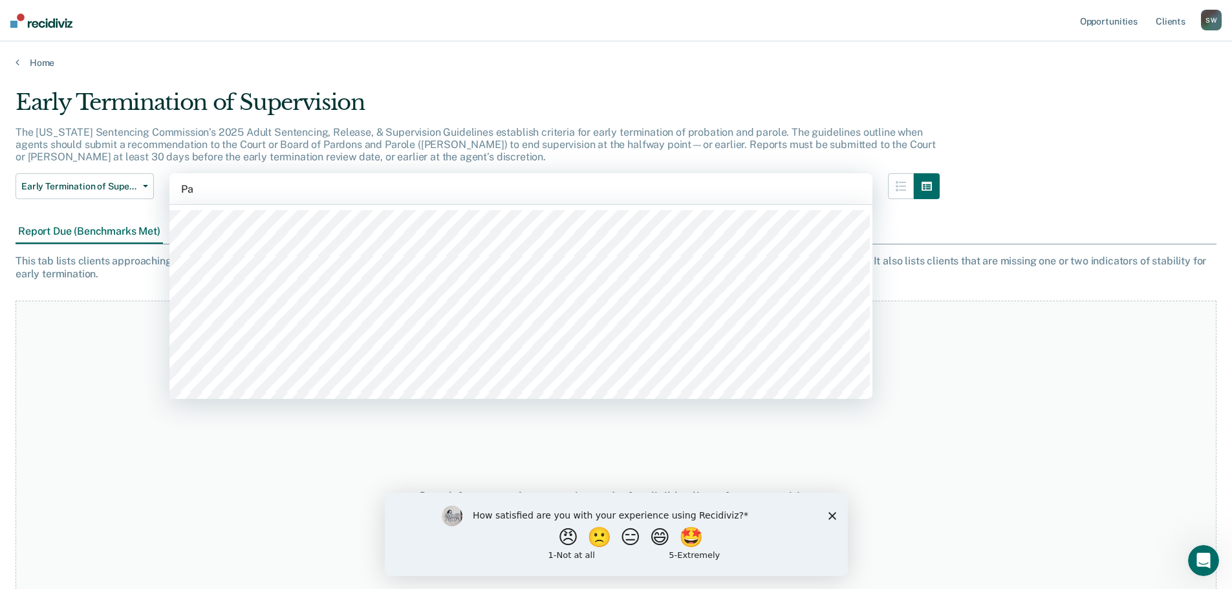
type input "Pax"
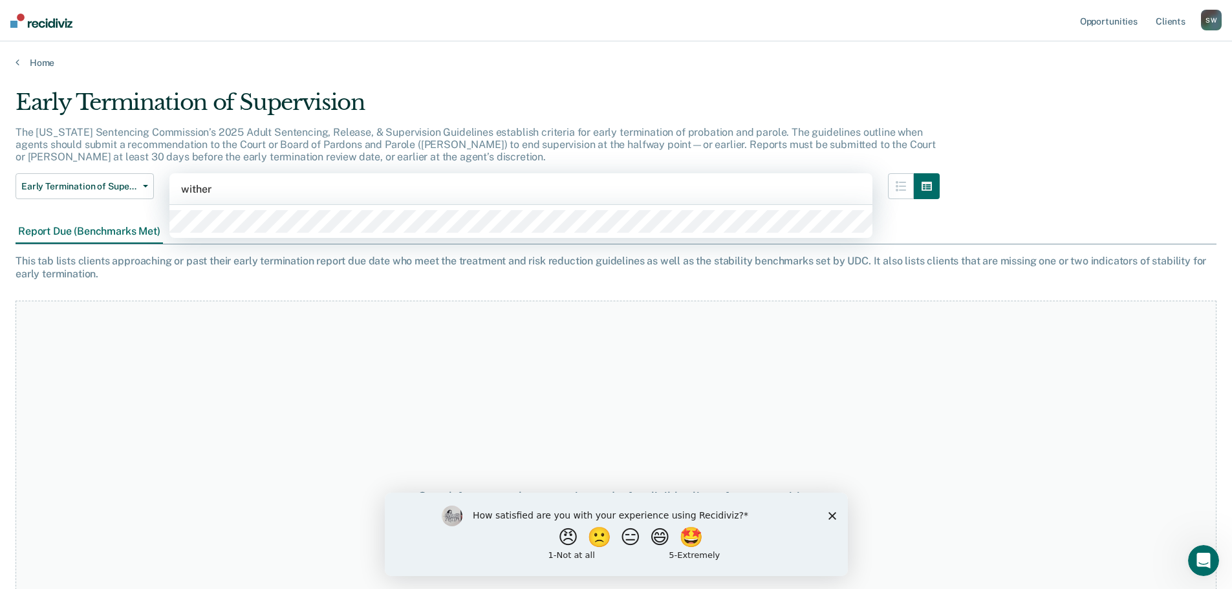
type input "withers"
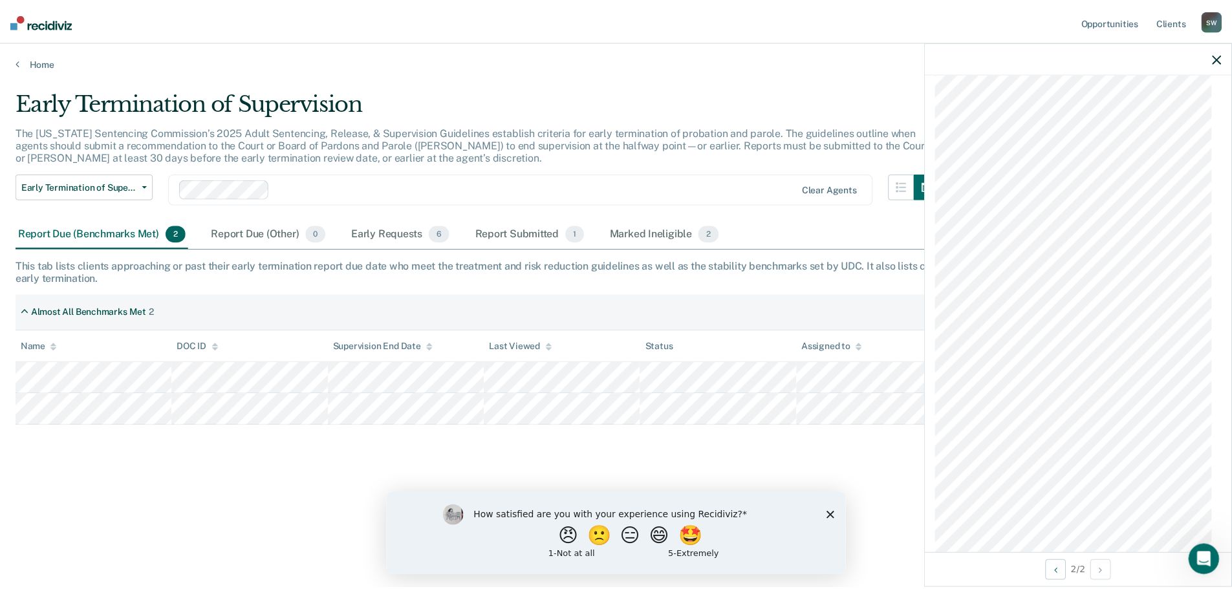
scroll to position [776, 0]
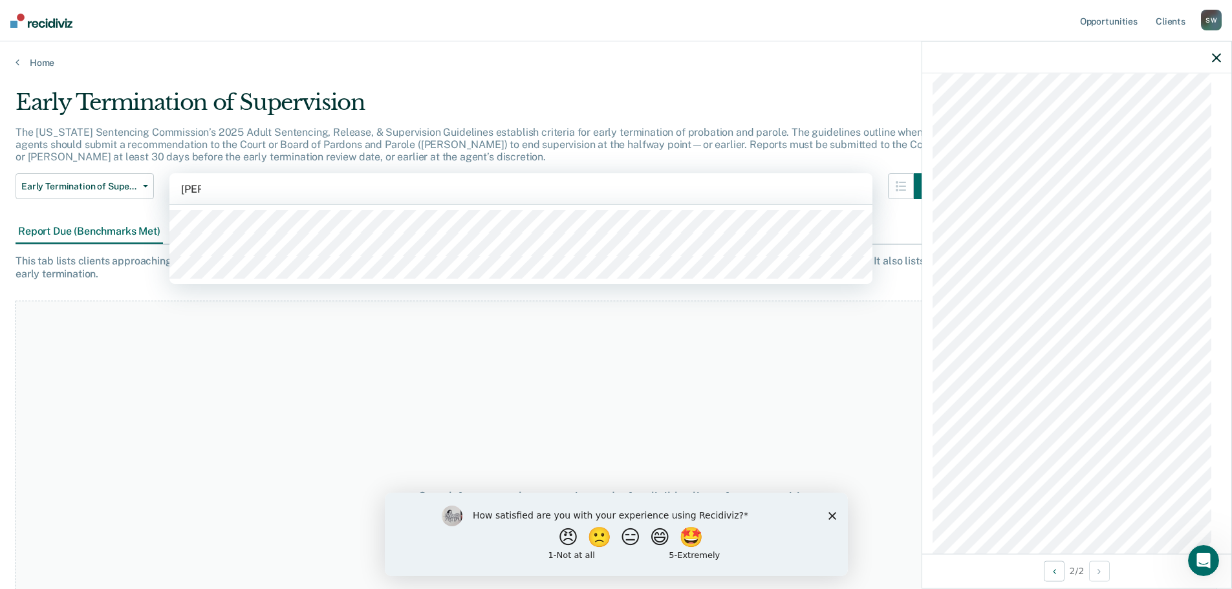
type input "kelly"
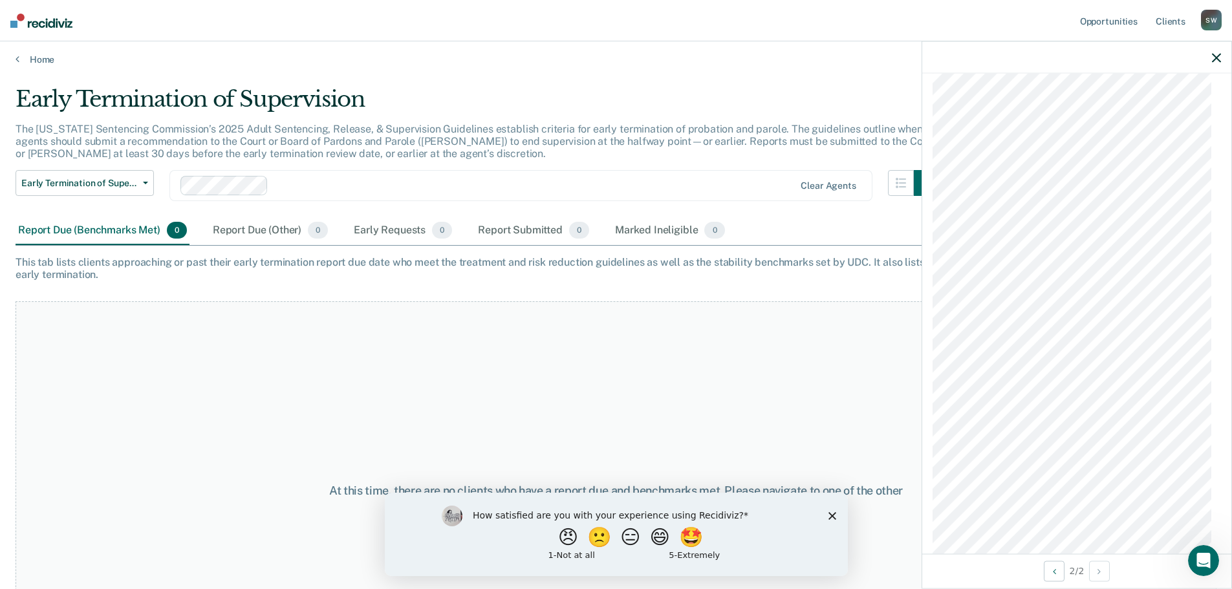
scroll to position [0, 0]
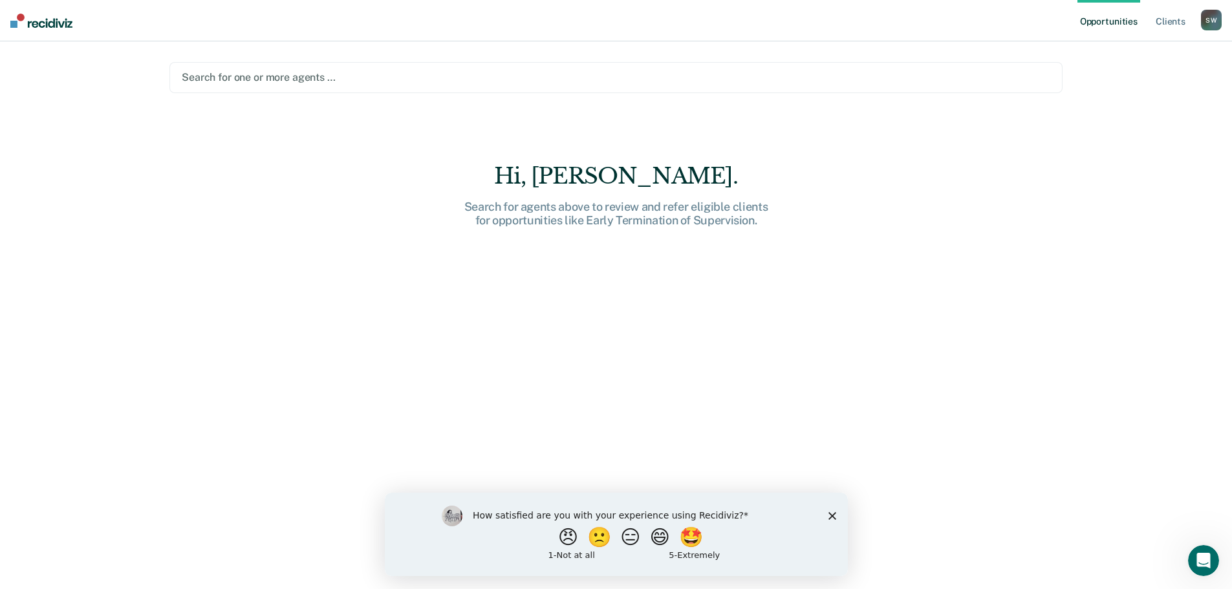
drag, startPoint x: 1190, startPoint y: 1, endPoint x: 1109, endPoint y: 87, distance: 118.0
click at [1109, 87] on div "Opportunities Client s Steve Williamson S W Profile How it works Log Out Search…" at bounding box center [616, 294] width 1232 height 589
